Goal: Obtain resource: Obtain resource

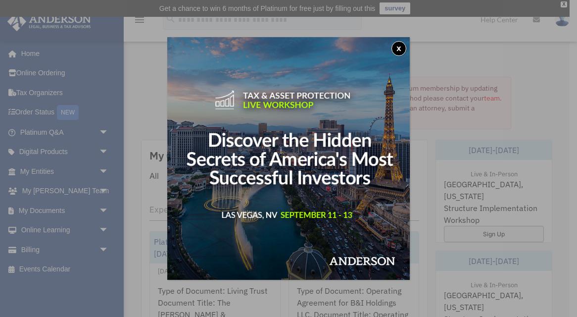
click at [400, 46] on button "x" at bounding box center [399, 48] width 15 height 15
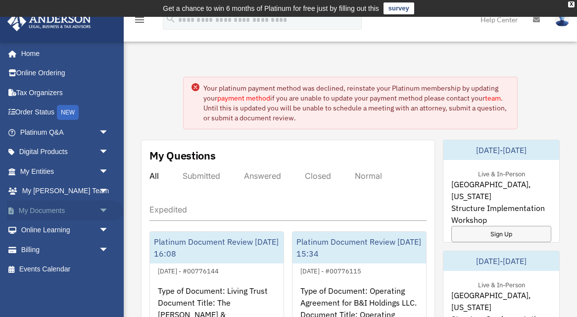
click at [50, 208] on link "My Documents arrow_drop_down" at bounding box center [65, 211] width 117 height 20
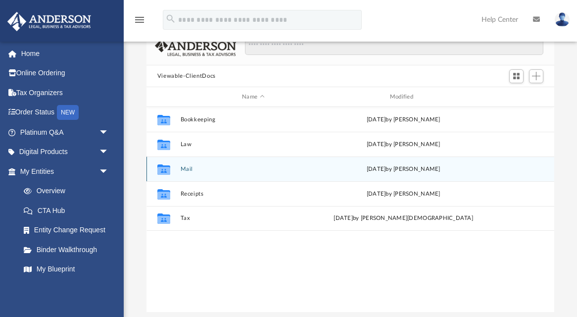
scroll to position [77, 0]
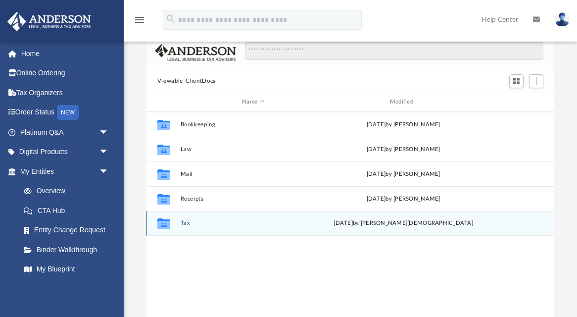
click at [165, 223] on icon "grid" at bounding box center [163, 223] width 13 height 10
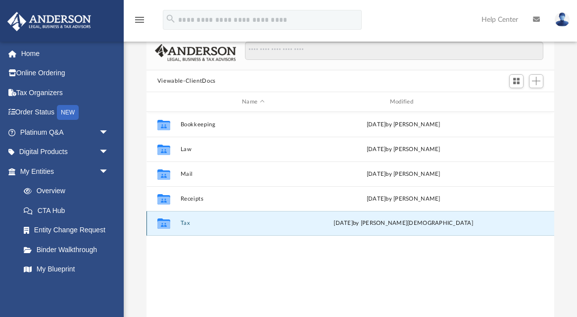
click at [167, 221] on icon "grid" at bounding box center [163, 225] width 13 height 8
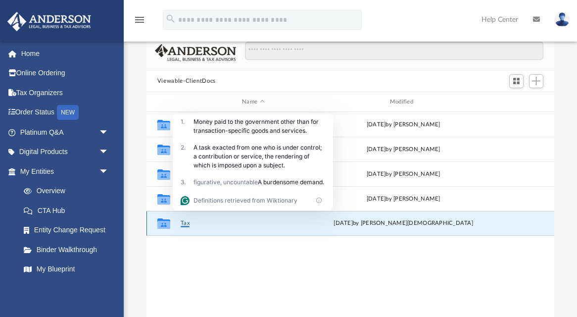
click at [239, 228] on div "Collaborated Folder Tax [DATE] by [PERSON_NAME]" at bounding box center [351, 223] width 408 height 25
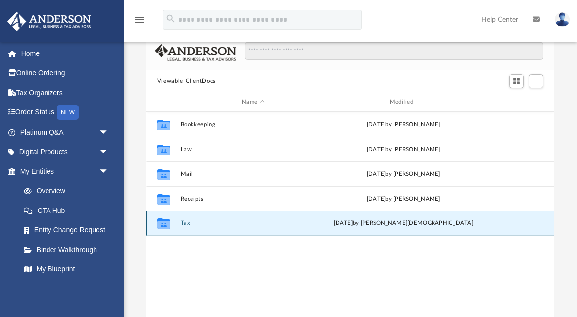
click at [163, 222] on icon "grid" at bounding box center [163, 225] width 13 height 8
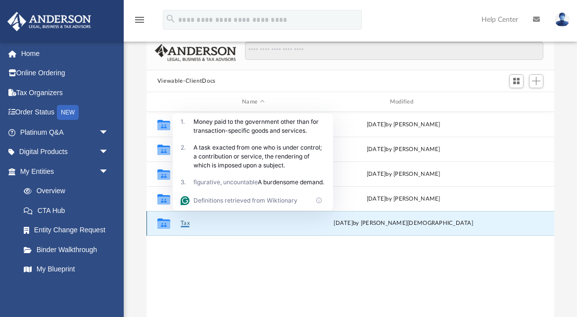
click at [163, 222] on icon "grid" at bounding box center [163, 225] width 13 height 8
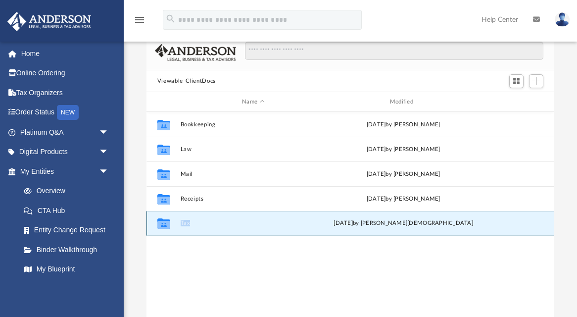
click at [163, 222] on icon "grid" at bounding box center [163, 225] width 13 height 8
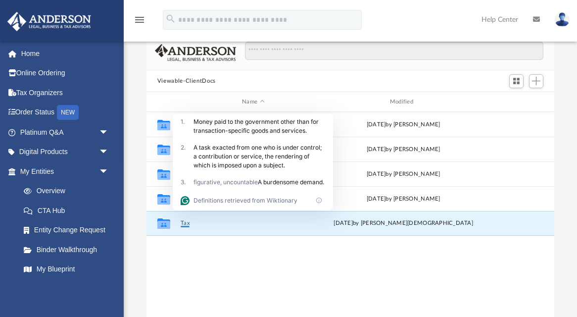
drag, startPoint x: 194, startPoint y: 121, endPoint x: 280, endPoint y: 188, distance: 109.0
click at [280, 188] on div "1 . Money paid to the government other than for transaction-specific goods and …" at bounding box center [253, 161] width 160 height 97
click at [186, 225] on button "Tax" at bounding box center [253, 223] width 146 height 6
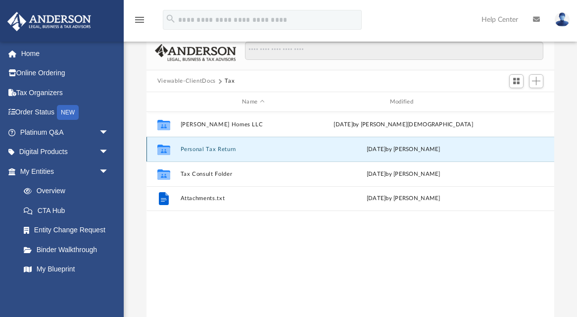
click at [194, 147] on button "Personal Tax Return" at bounding box center [253, 149] width 146 height 6
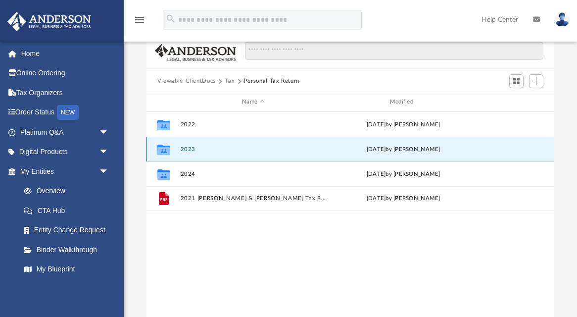
click at [192, 150] on button "2023" at bounding box center [253, 149] width 146 height 6
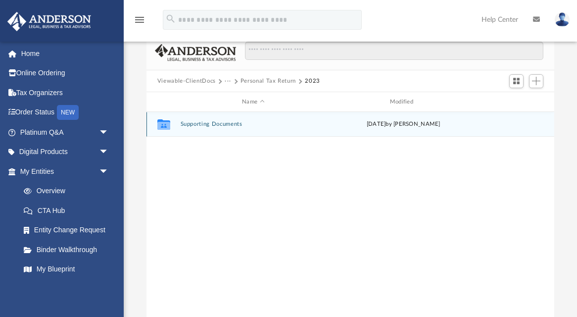
click at [215, 125] on button "Supporting Documents" at bounding box center [253, 124] width 146 height 6
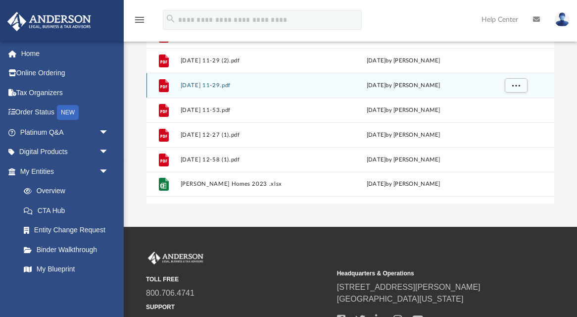
scroll to position [192, 0]
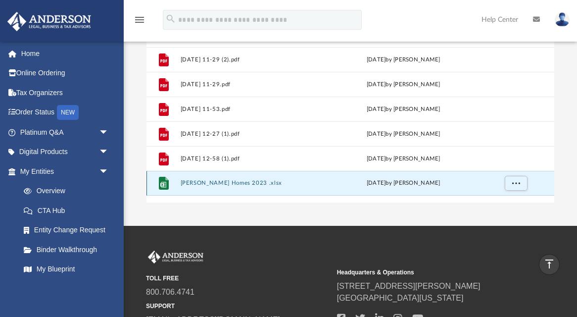
click at [231, 184] on button "Murphree Homes 2023 .xlsx" at bounding box center [253, 183] width 146 height 6
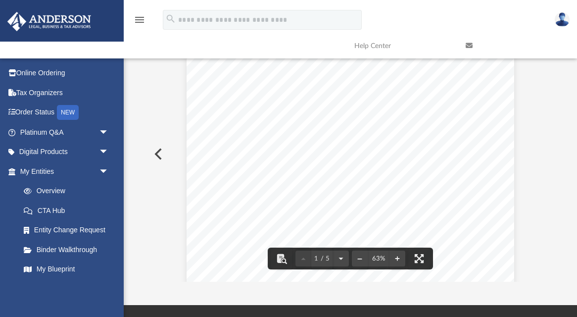
click at [159, 150] on button "Preview" at bounding box center [158, 154] width 22 height 28
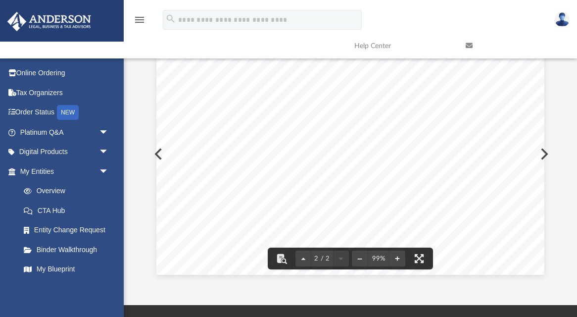
click at [161, 154] on div "Page 2" at bounding box center [350, 17] width 388 height 515
click at [156, 153] on div "Page 2" at bounding box center [350, 17] width 388 height 515
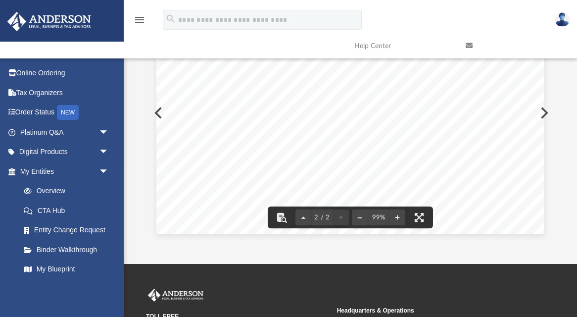
scroll to position [0, 0]
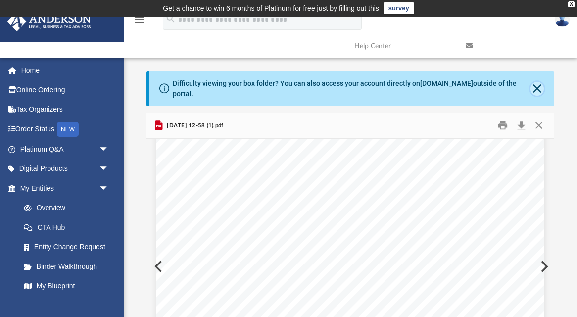
click at [534, 90] on button "Close" at bounding box center [537, 89] width 13 height 14
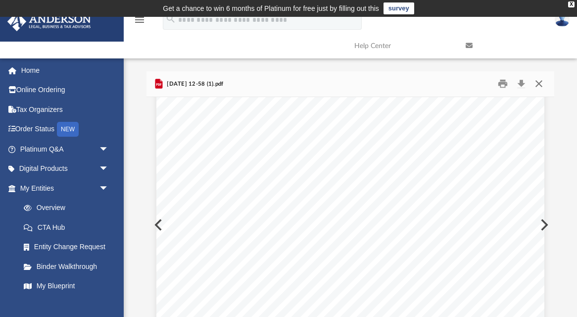
click at [539, 82] on button "Close" at bounding box center [539, 83] width 18 height 15
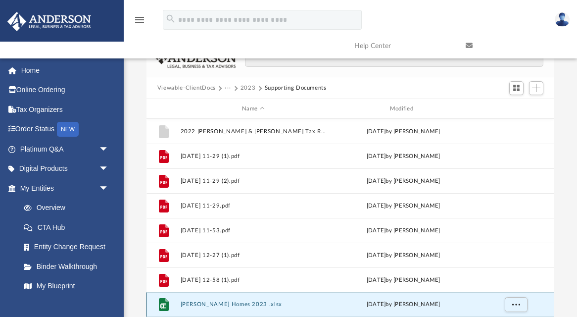
scroll to position [23, 0]
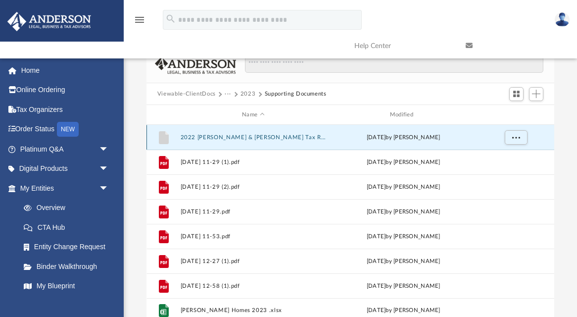
click at [283, 137] on button "2022 Murphree, Michael & Holly Tax Returns.pdf8100" at bounding box center [253, 137] width 146 height 6
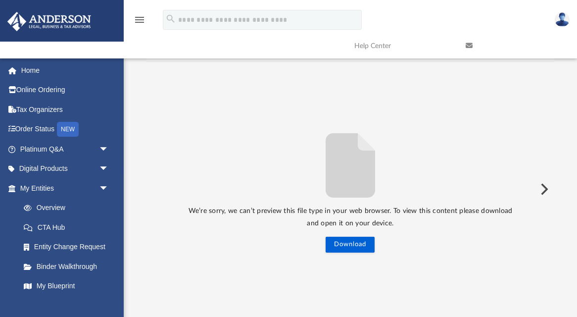
click at [539, 184] on button "Preview" at bounding box center [544, 189] width 22 height 28
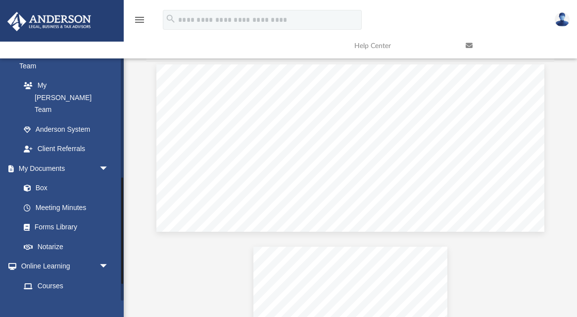
scroll to position [272, 0]
click at [42, 177] on link "Box" at bounding box center [69, 187] width 110 height 20
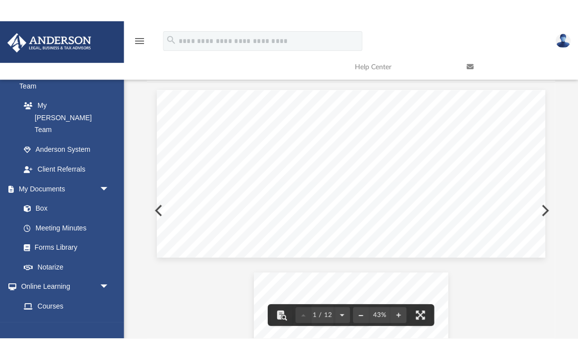
scroll to position [0, 0]
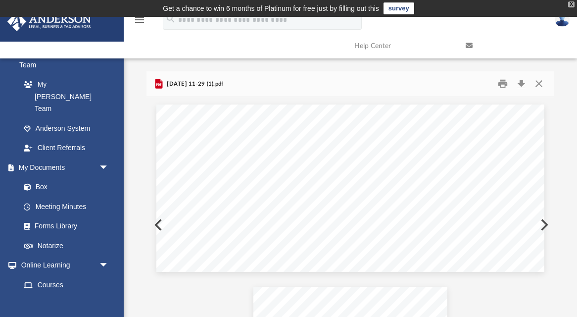
click at [570, 5] on div "X" at bounding box center [571, 4] width 6 height 6
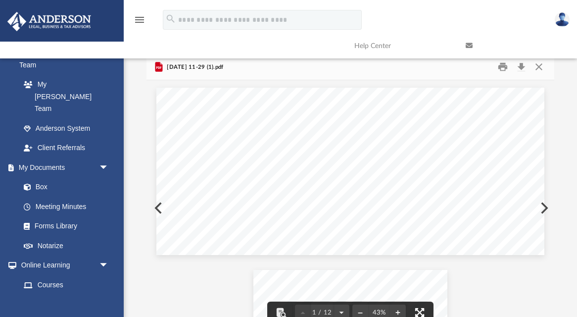
click at [420, 312] on button "File preview" at bounding box center [420, 313] width 22 height 22
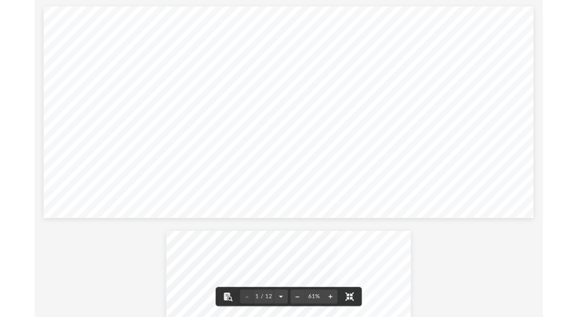
scroll to position [225, 409]
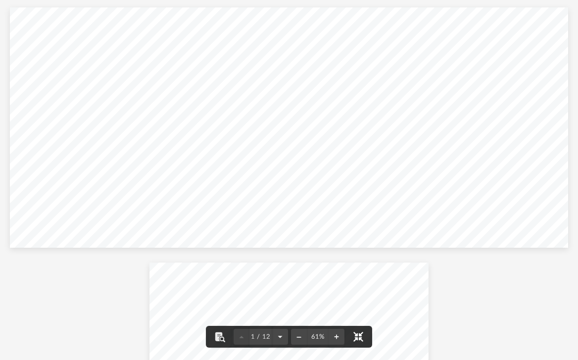
click at [359, 316] on button "File preview" at bounding box center [359, 337] width 22 height 22
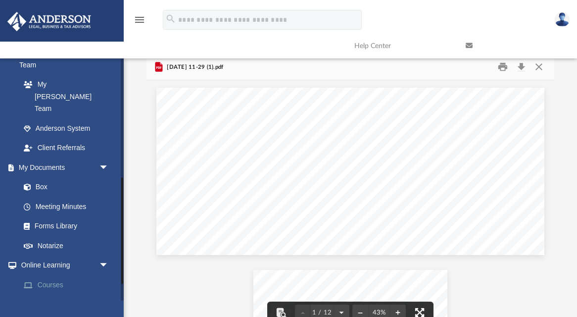
scroll to position [310, 0]
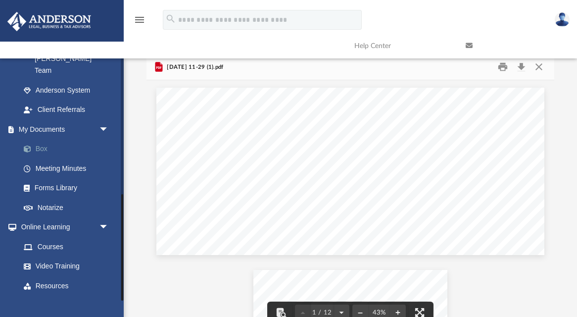
click at [48, 139] on link "Box" at bounding box center [69, 149] width 110 height 20
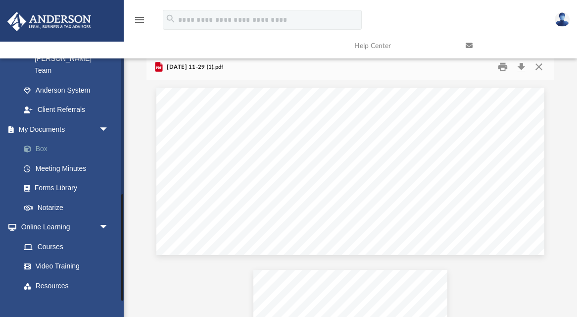
click at [41, 139] on link "Box" at bounding box center [69, 149] width 110 height 20
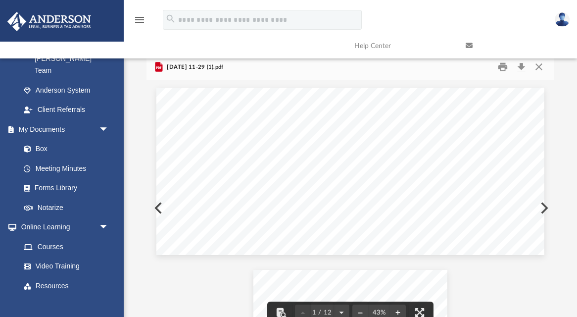
click at [540, 65] on link at bounding box center [513, 45] width 111 height 39
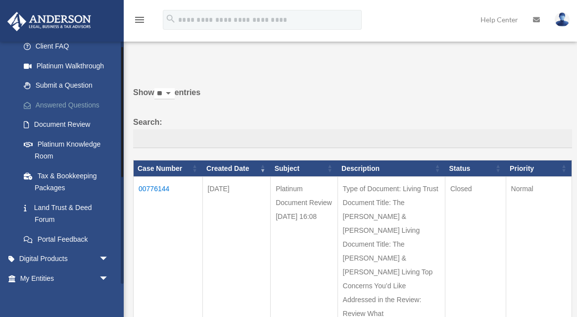
scroll to position [210, 0]
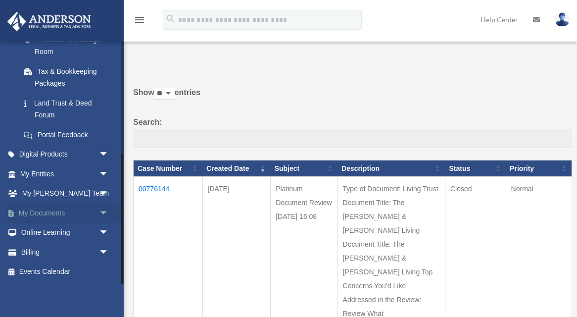
click at [107, 207] on span "arrow_drop_down" at bounding box center [109, 213] width 20 height 20
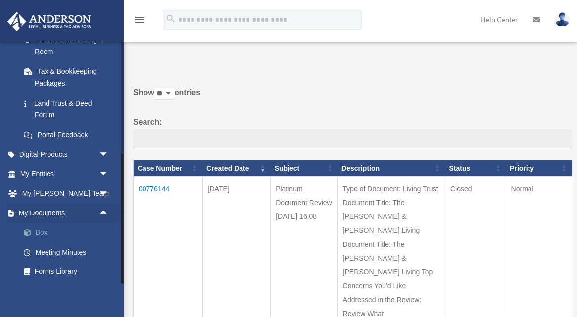
click at [47, 231] on link "Box" at bounding box center [69, 233] width 110 height 20
click at [56, 211] on link "My Documents arrow_drop_up" at bounding box center [65, 213] width 117 height 20
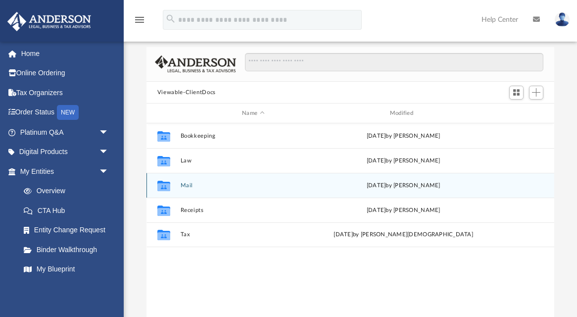
scroll to position [59, 0]
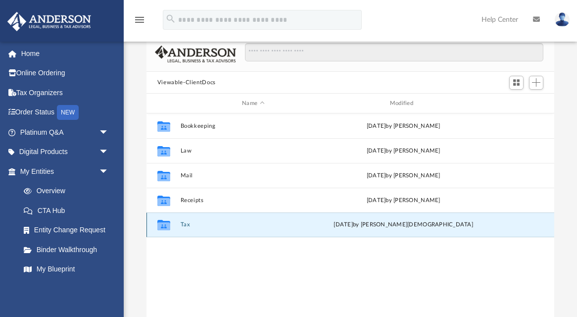
click at [183, 224] on button "Tax" at bounding box center [253, 225] width 146 height 6
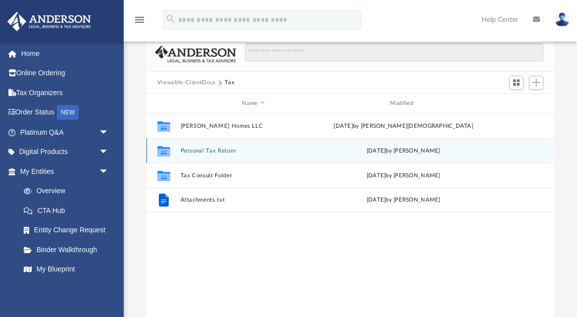
click at [204, 150] on button "Personal Tax Return" at bounding box center [253, 151] width 146 height 6
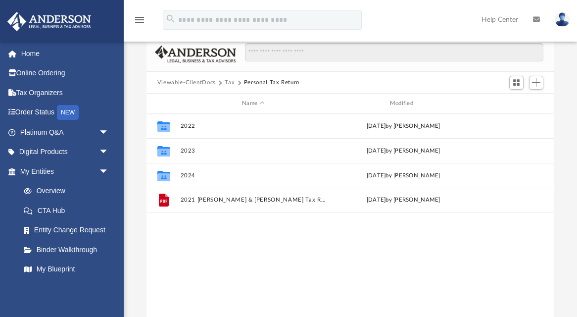
click at [229, 83] on button "Tax" at bounding box center [230, 82] width 10 height 9
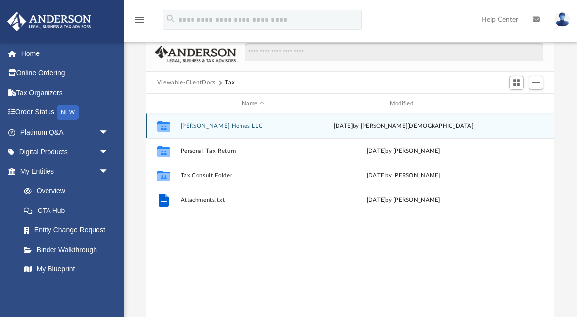
click at [215, 125] on button "[PERSON_NAME] Homes LLC" at bounding box center [253, 126] width 146 height 6
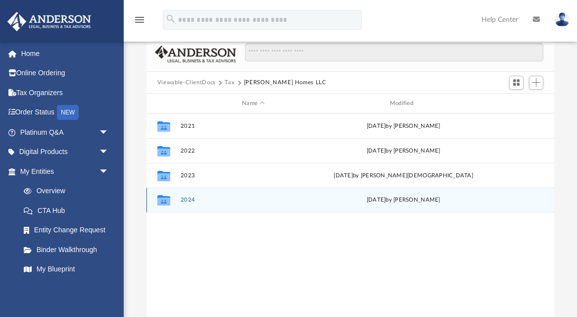
click at [189, 200] on button "2024" at bounding box center [253, 200] width 146 height 6
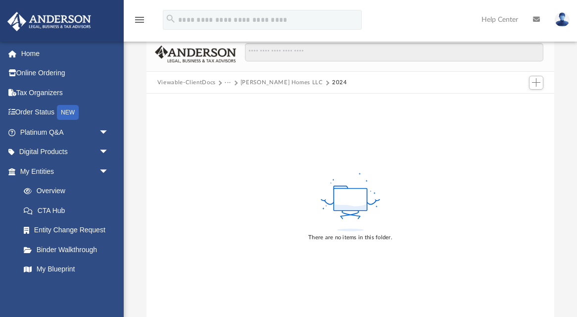
click at [231, 84] on button "···" at bounding box center [228, 82] width 6 height 9
click at [234, 102] on li "Tax" at bounding box center [234, 100] width 9 height 10
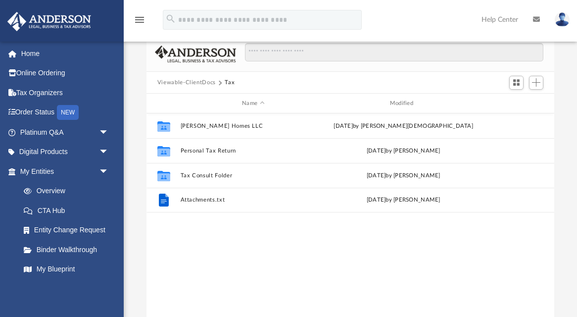
scroll to position [225, 408]
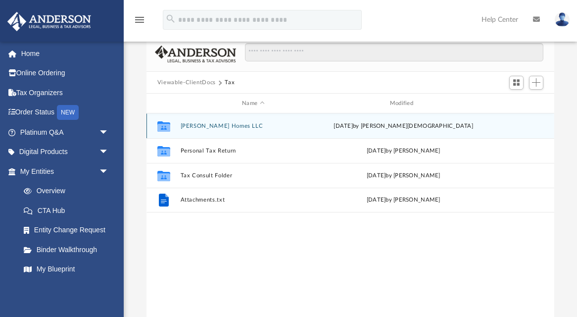
click at [201, 126] on button "[PERSON_NAME] Homes LLC" at bounding box center [253, 126] width 146 height 6
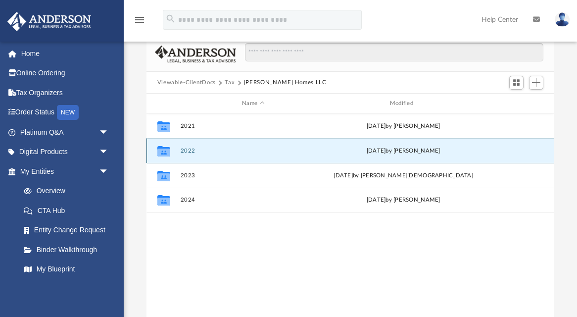
click at [196, 151] on button "2022" at bounding box center [253, 151] width 146 height 6
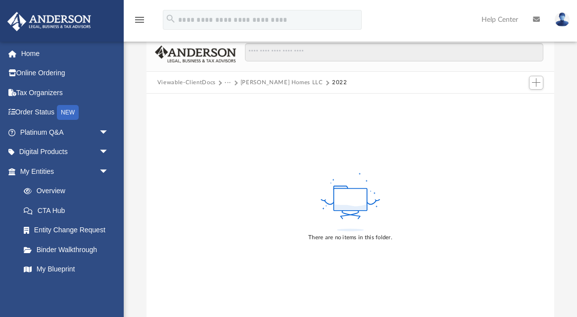
click at [227, 84] on button "···" at bounding box center [228, 82] width 6 height 9
click at [233, 101] on li "Tax" at bounding box center [234, 100] width 9 height 10
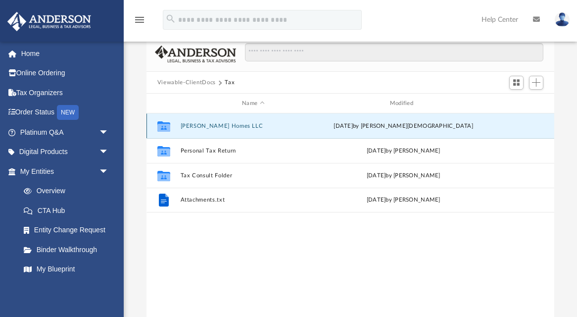
click at [202, 127] on button "[PERSON_NAME] Homes LLC" at bounding box center [253, 126] width 146 height 6
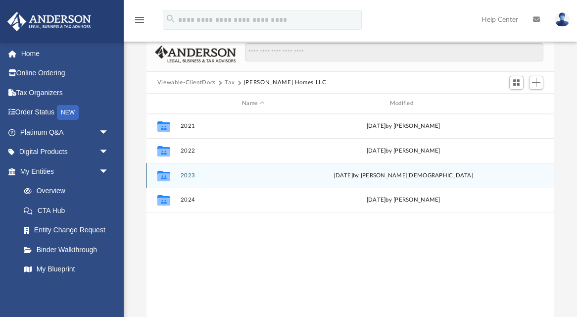
click at [191, 175] on button "2023" at bounding box center [253, 175] width 146 height 6
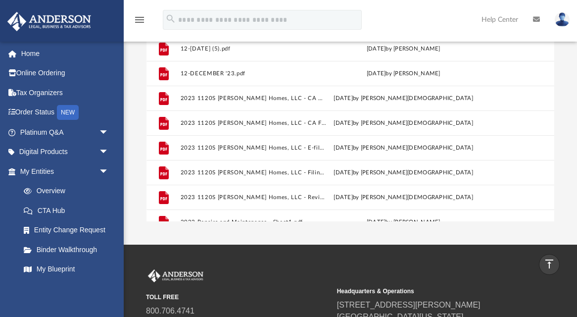
scroll to position [77, 0]
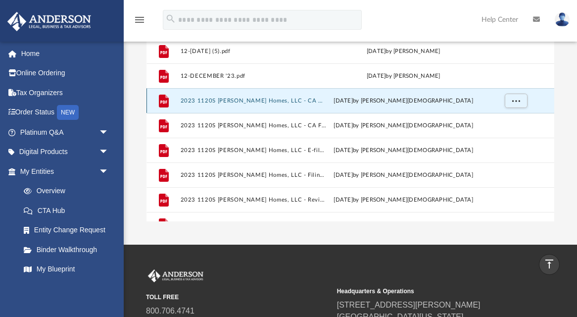
click at [251, 102] on button "2023 1120S [PERSON_NAME] Homes, LLC - CA 100-ES payment voucher.pdf" at bounding box center [253, 101] width 146 height 6
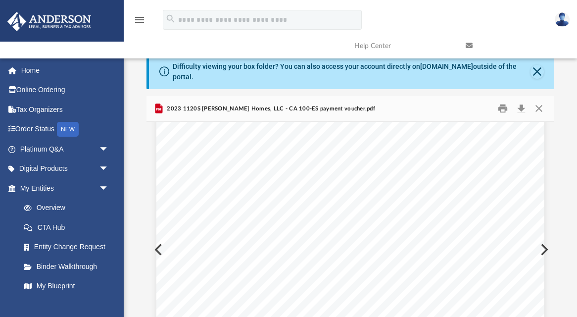
scroll to position [0, 0]
click at [540, 106] on button "Close" at bounding box center [539, 108] width 18 height 15
